Goal: Navigation & Orientation: Go to known website

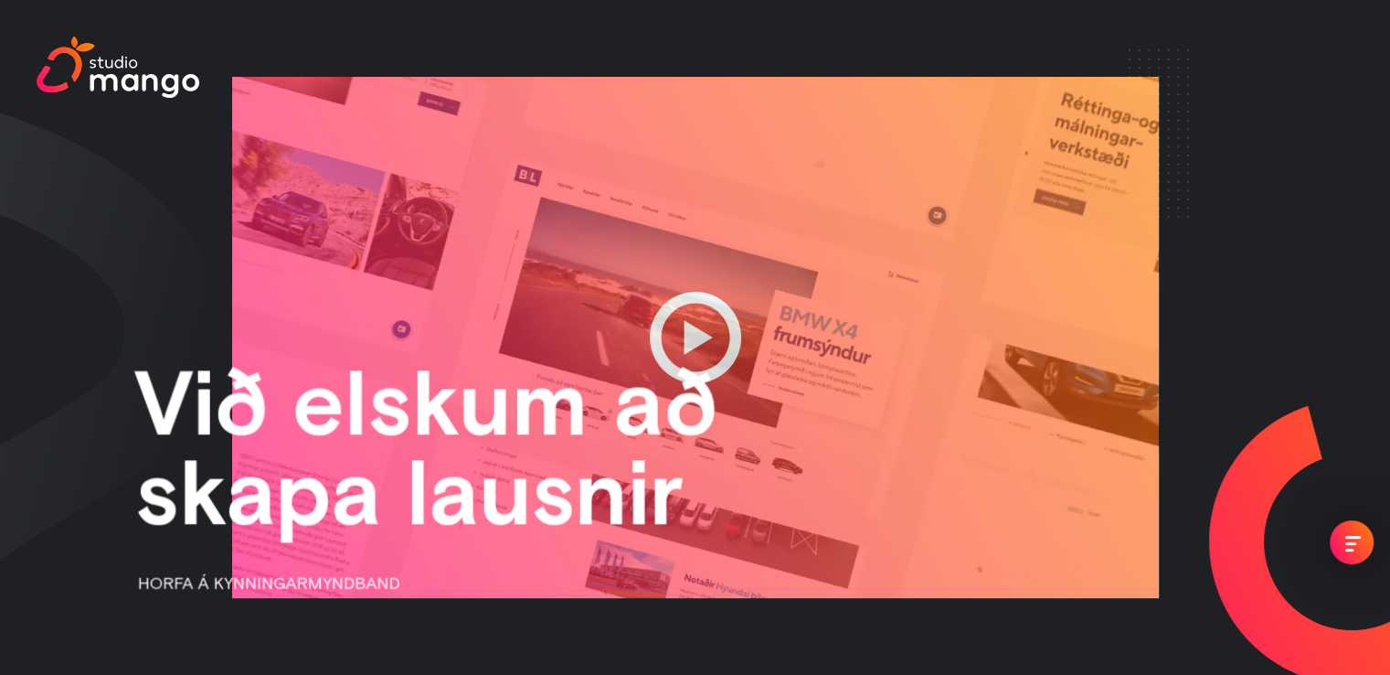
click at [1297, 279] on div "Við elskum að skapa lausnir HORFA Á KYNNINGARMYNDBAND" at bounding box center [695, 337] width 1390 height 675
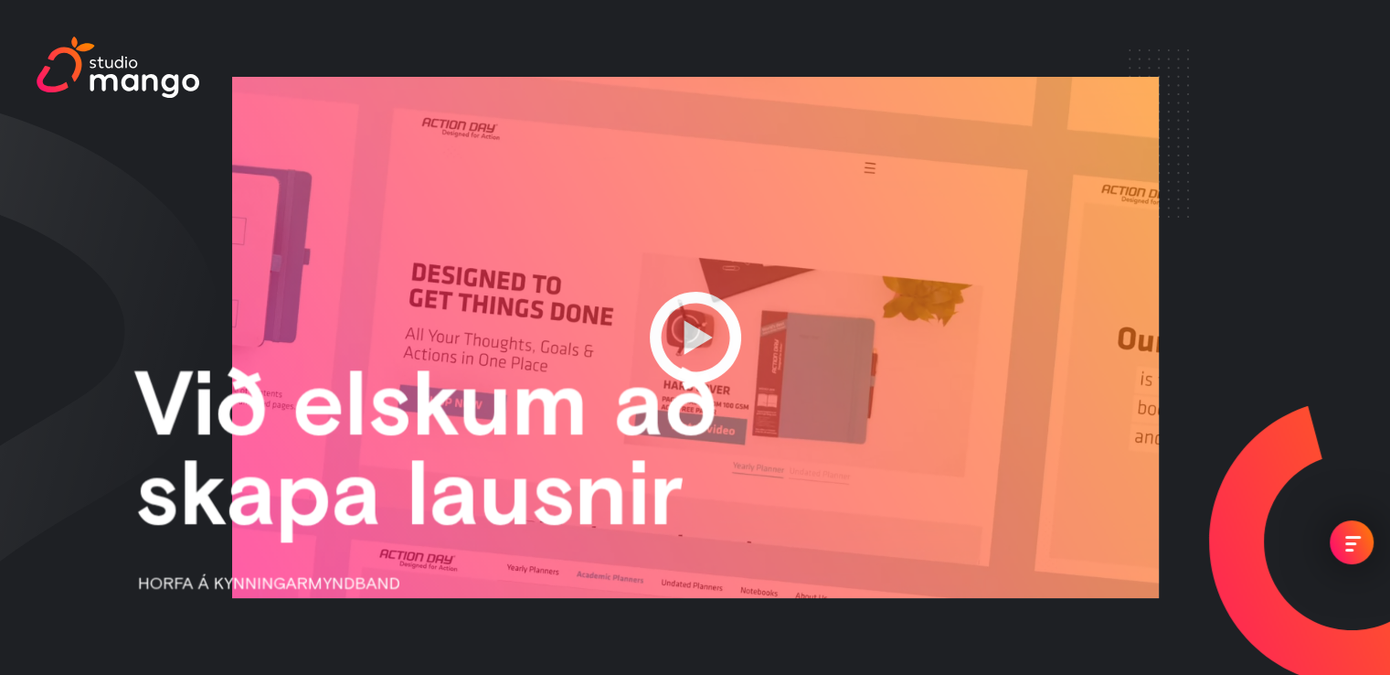
click at [1354, 548] on div "menu" at bounding box center [1353, 544] width 16 height 16
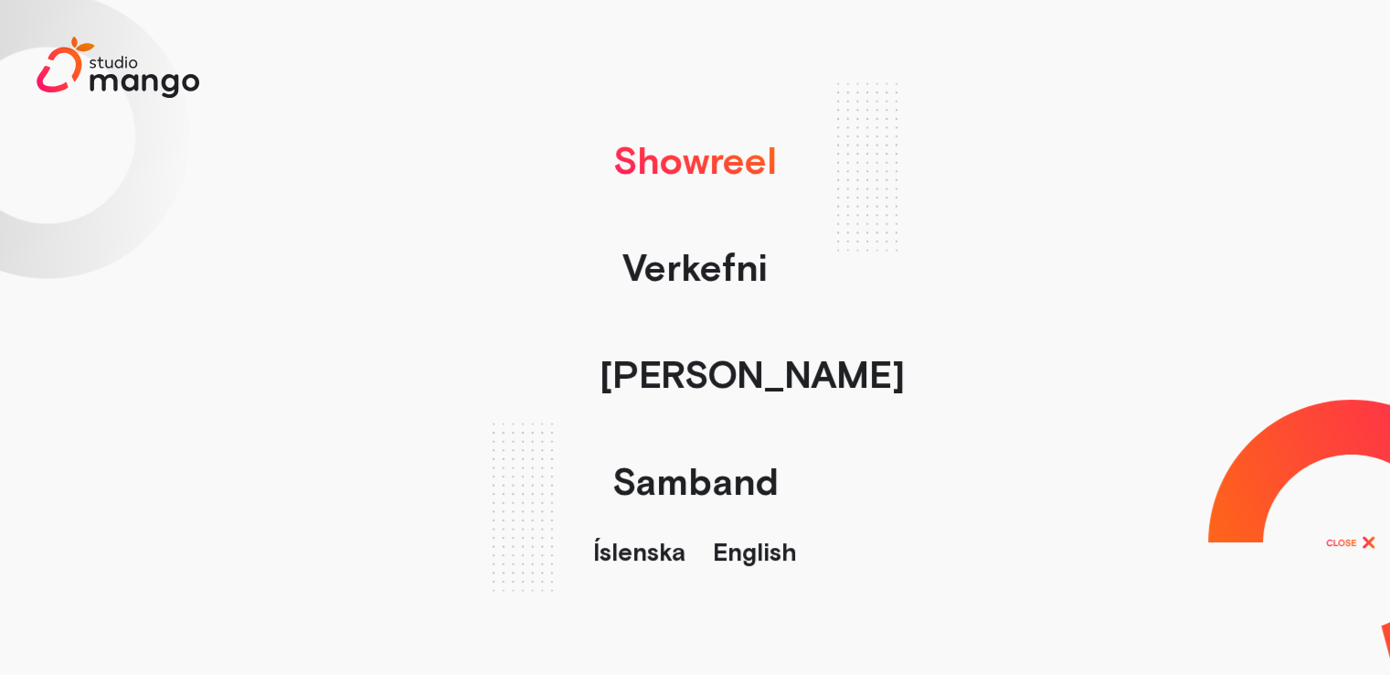
click at [738, 552] on link "English" at bounding box center [755, 551] width 84 height 28
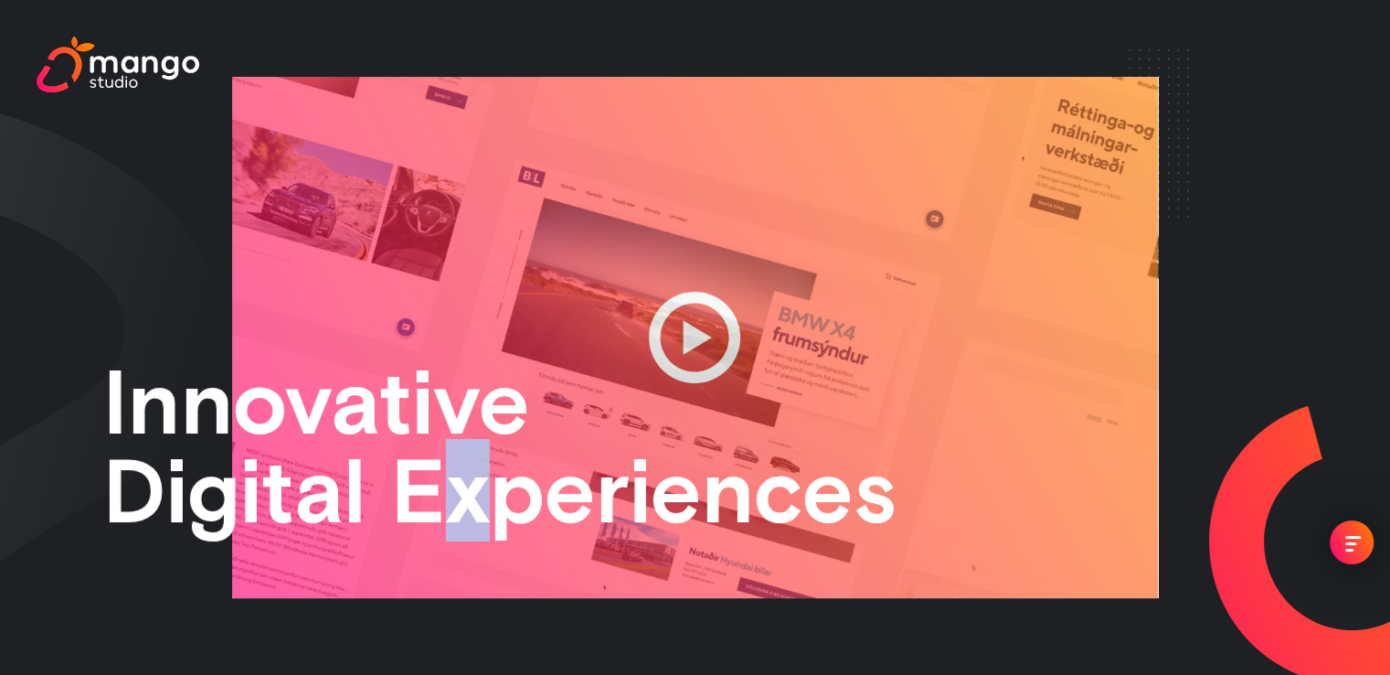
drag, startPoint x: 498, startPoint y: 462, endPoint x: 454, endPoint y: 456, distance: 44.3
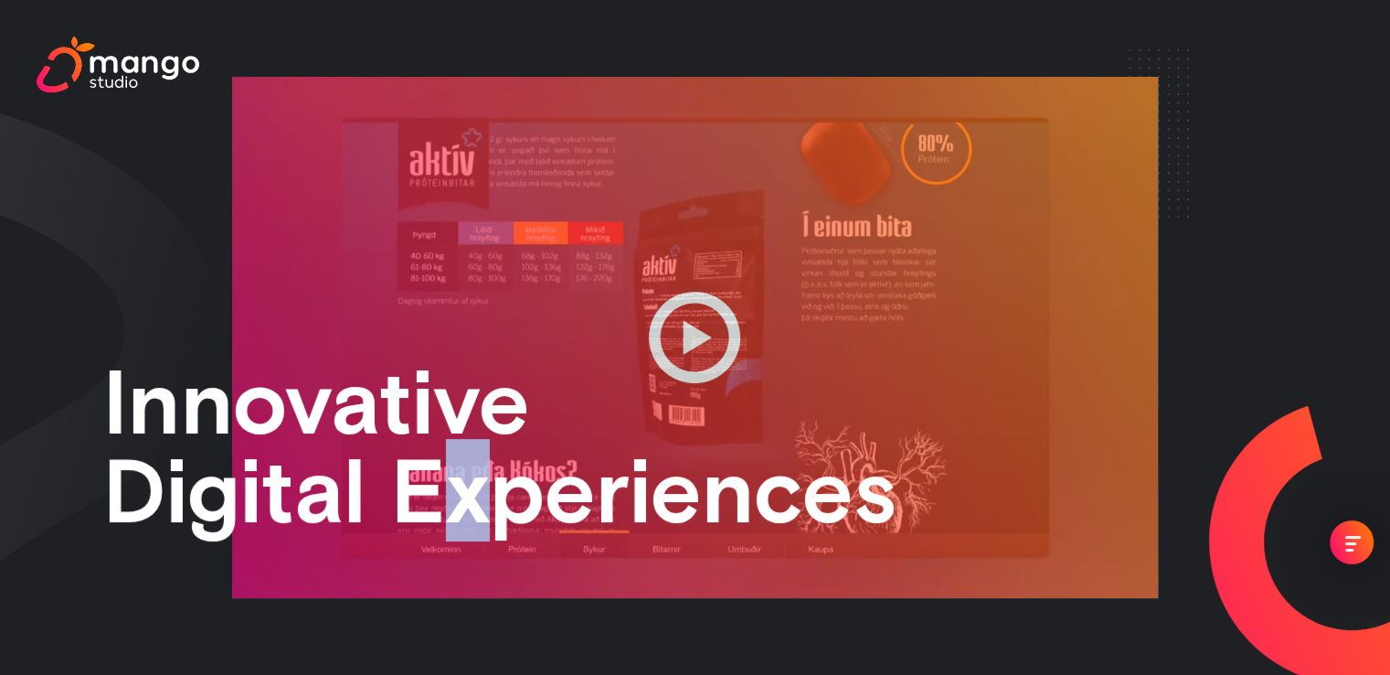
click at [455, 459] on h1 "Digital Experiences" at bounding box center [505, 490] width 806 height 89
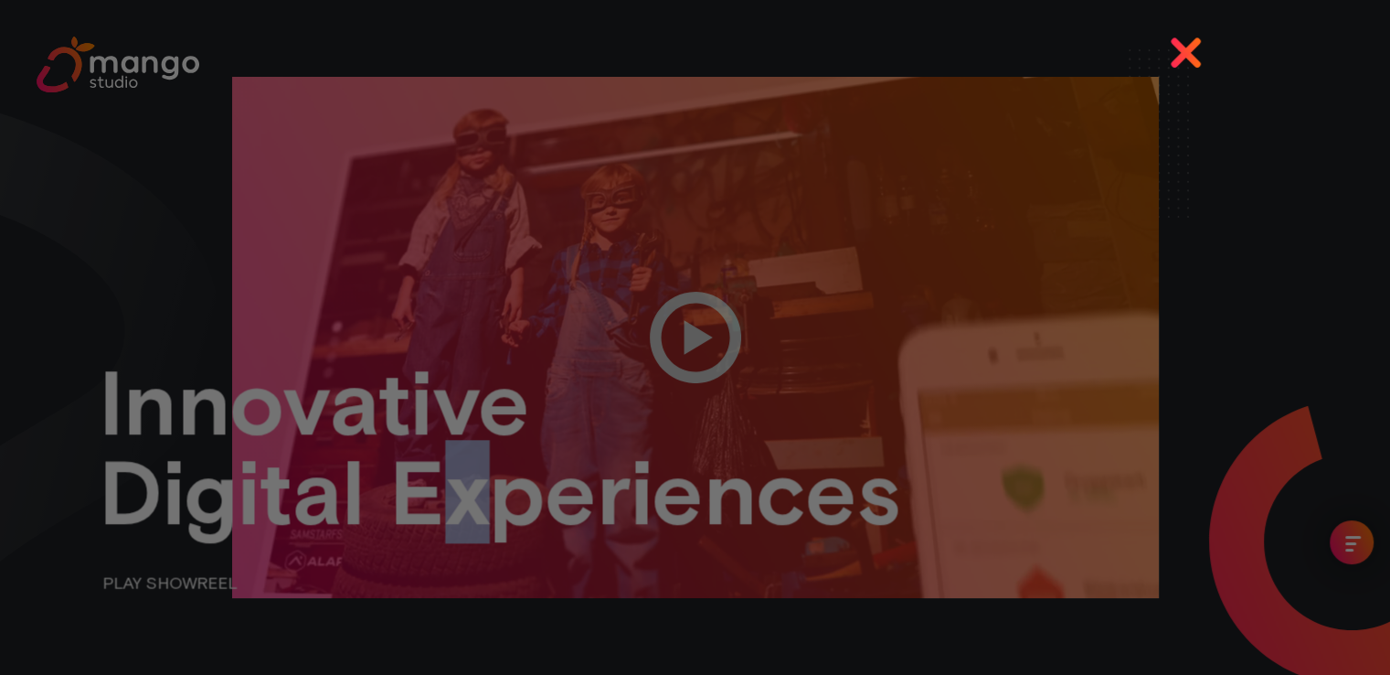
click at [1195, 45] on img at bounding box center [1186, 53] width 32 height 32
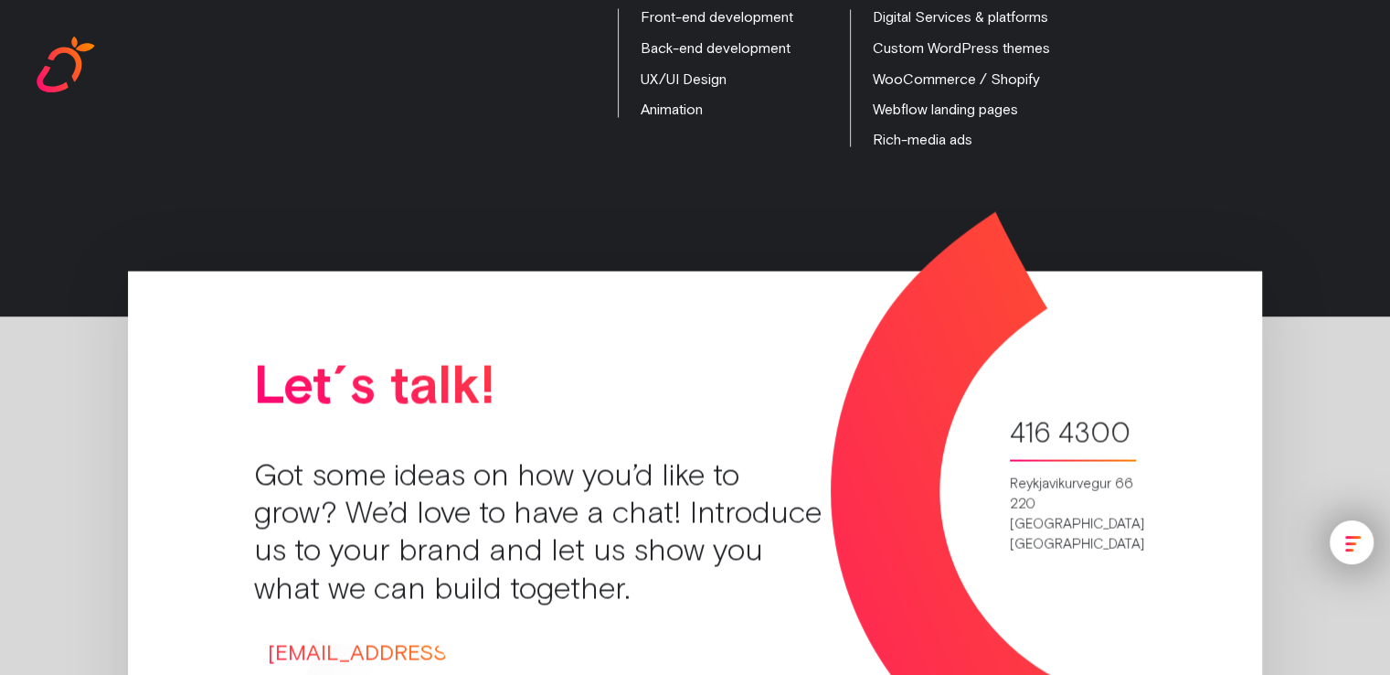
scroll to position [3592, 0]
